Goal: Find specific page/section: Find specific page/section

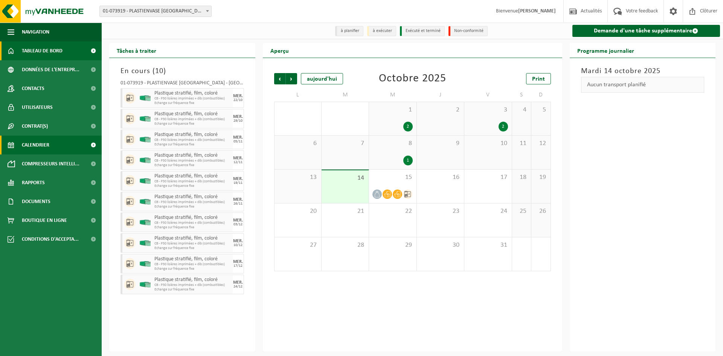
click at [54, 55] on span "Tableau de bord" at bounding box center [42, 50] width 41 height 19
